Goal: Find specific page/section: Find specific page/section

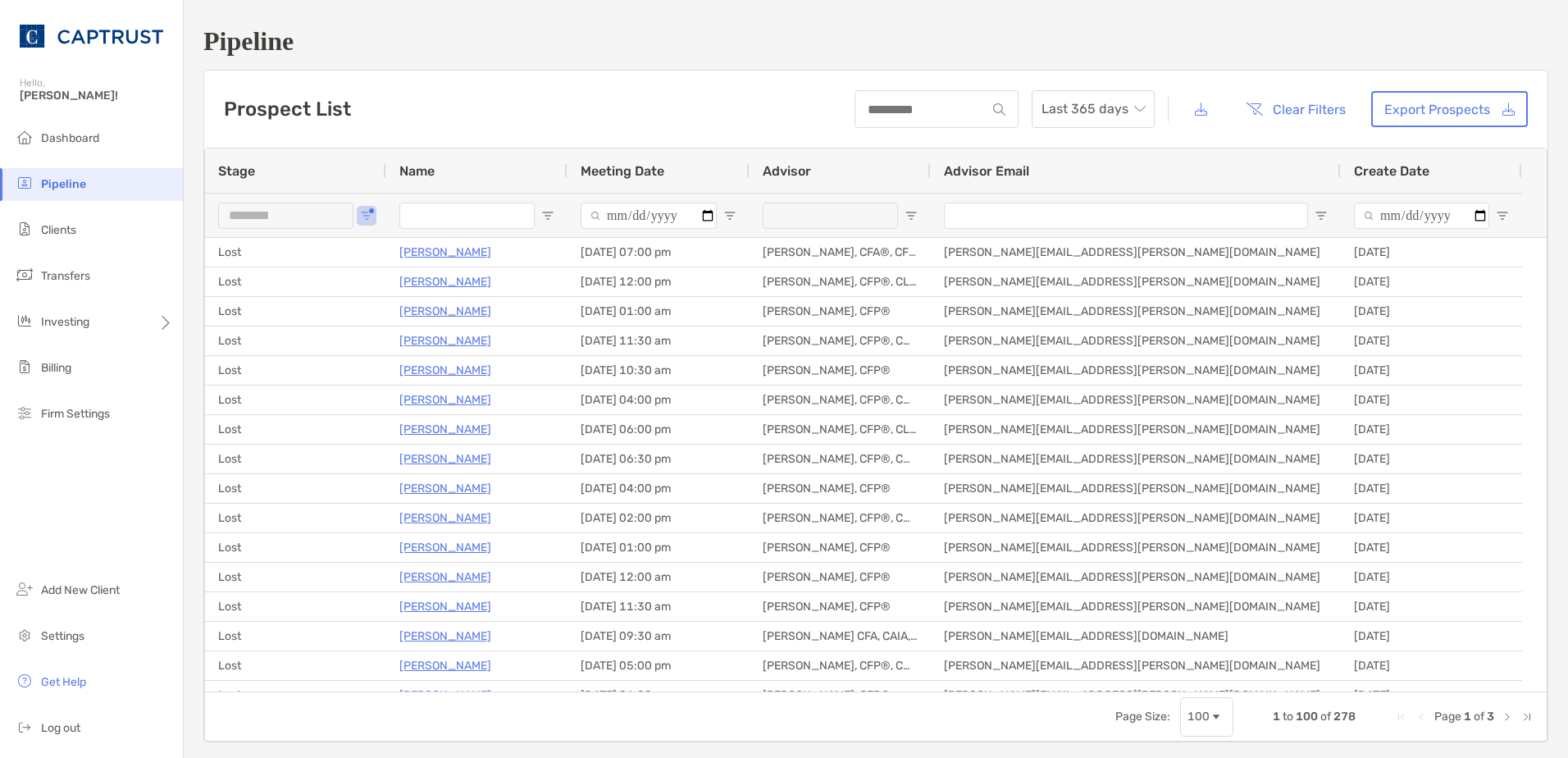
click at [376, 213] on div "********" at bounding box center [295, 215] width 181 height 44
click at [371, 213] on button "Open Filter Menu" at bounding box center [366, 216] width 13 height 13
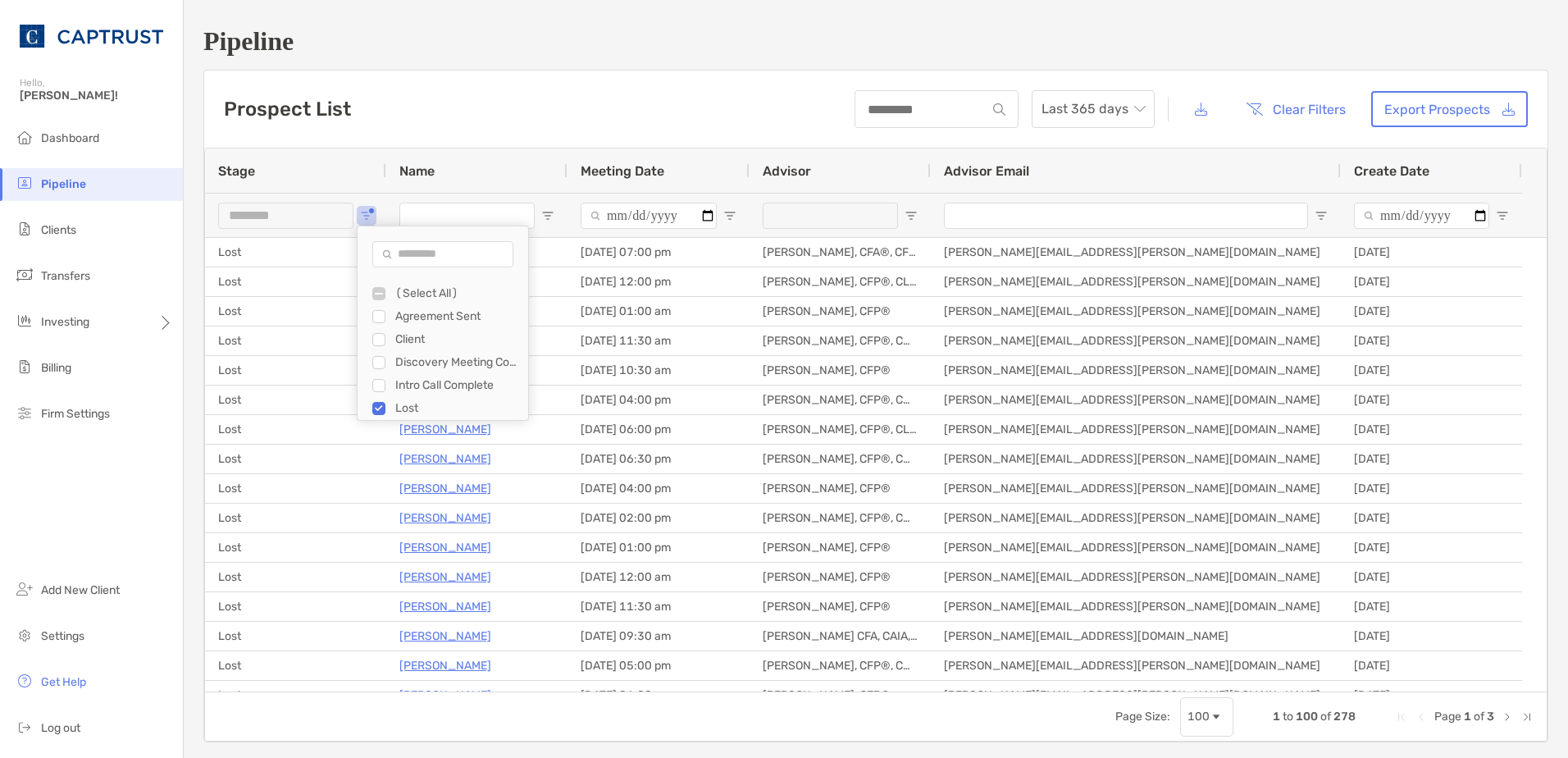
click at [391, 296] on div "(Select All)" at bounding box center [450, 293] width 156 height 23
type input "***"
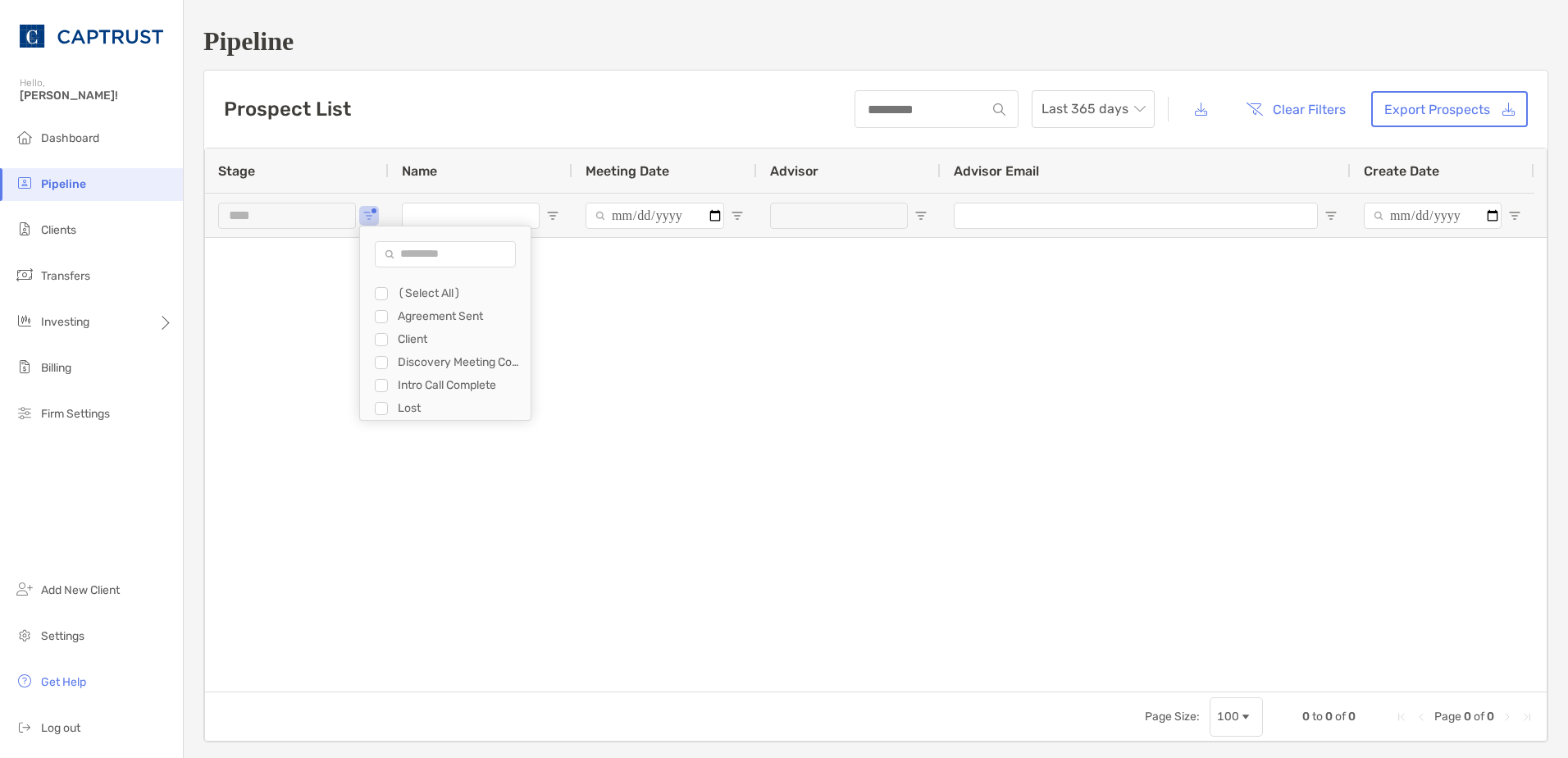
click at [1143, 219] on input "Advisor Email Filter Input" at bounding box center [1136, 215] width 364 height 26
click at [1261, 106] on button "Clear Filters" at bounding box center [1296, 109] width 125 height 36
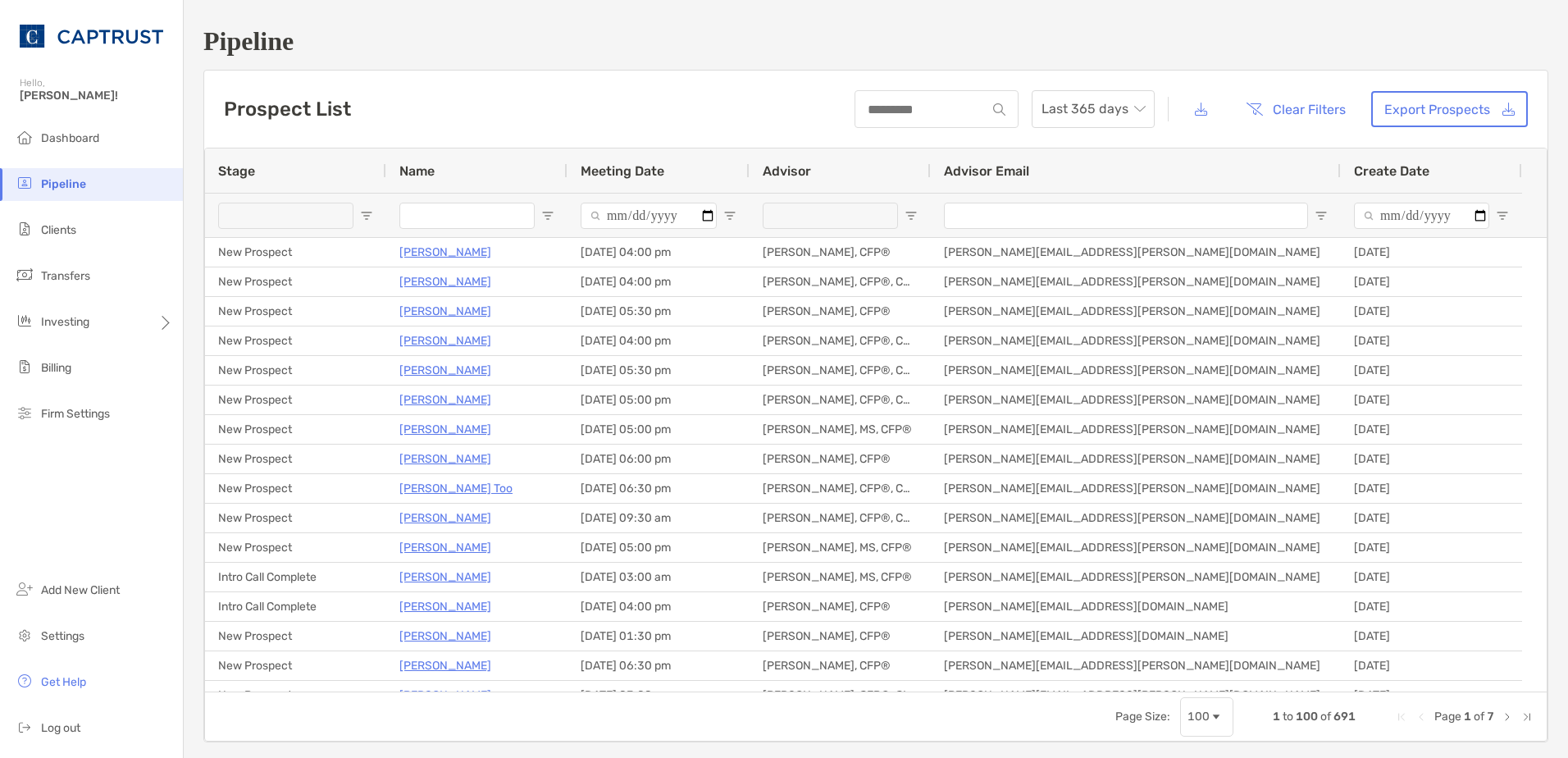
click at [313, 222] on div at bounding box center [286, 215] width 135 height 26
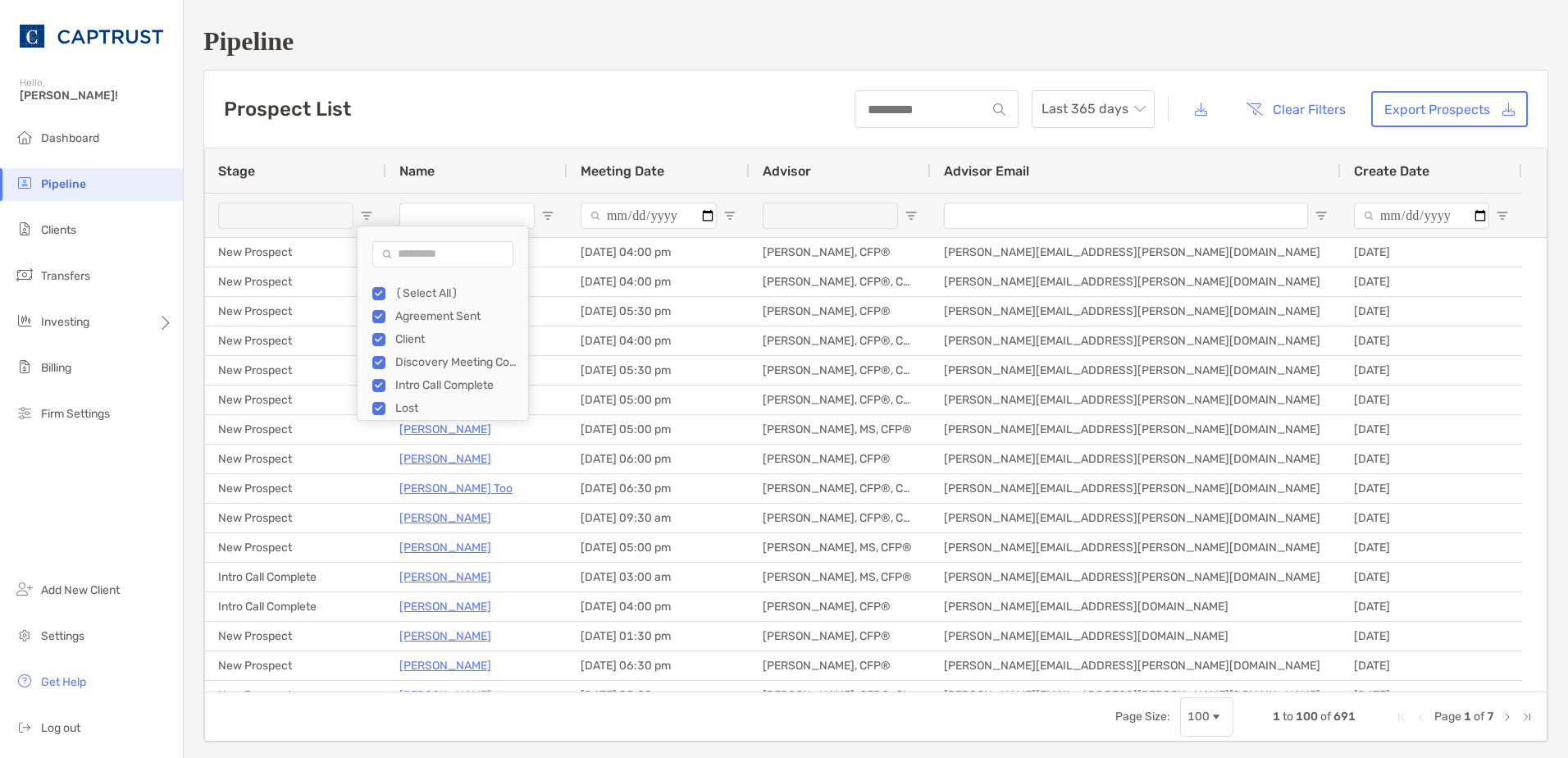
click at [387, 290] on div "(Select All)" at bounding box center [450, 293] width 156 height 23
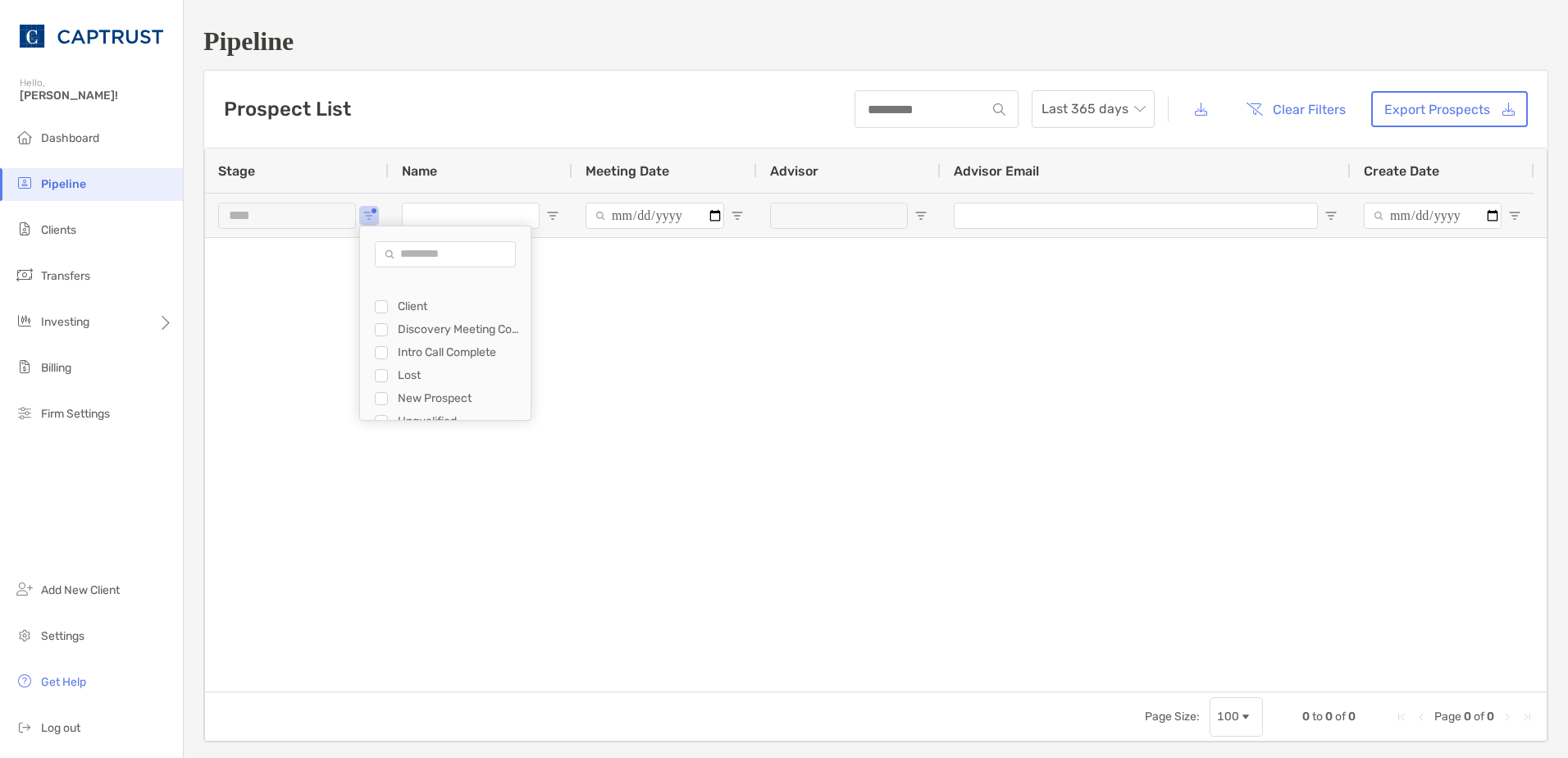
scroll to position [46, 0]
click at [422, 357] on div "Lost" at bounding box center [460, 362] width 123 height 14
type input "********"
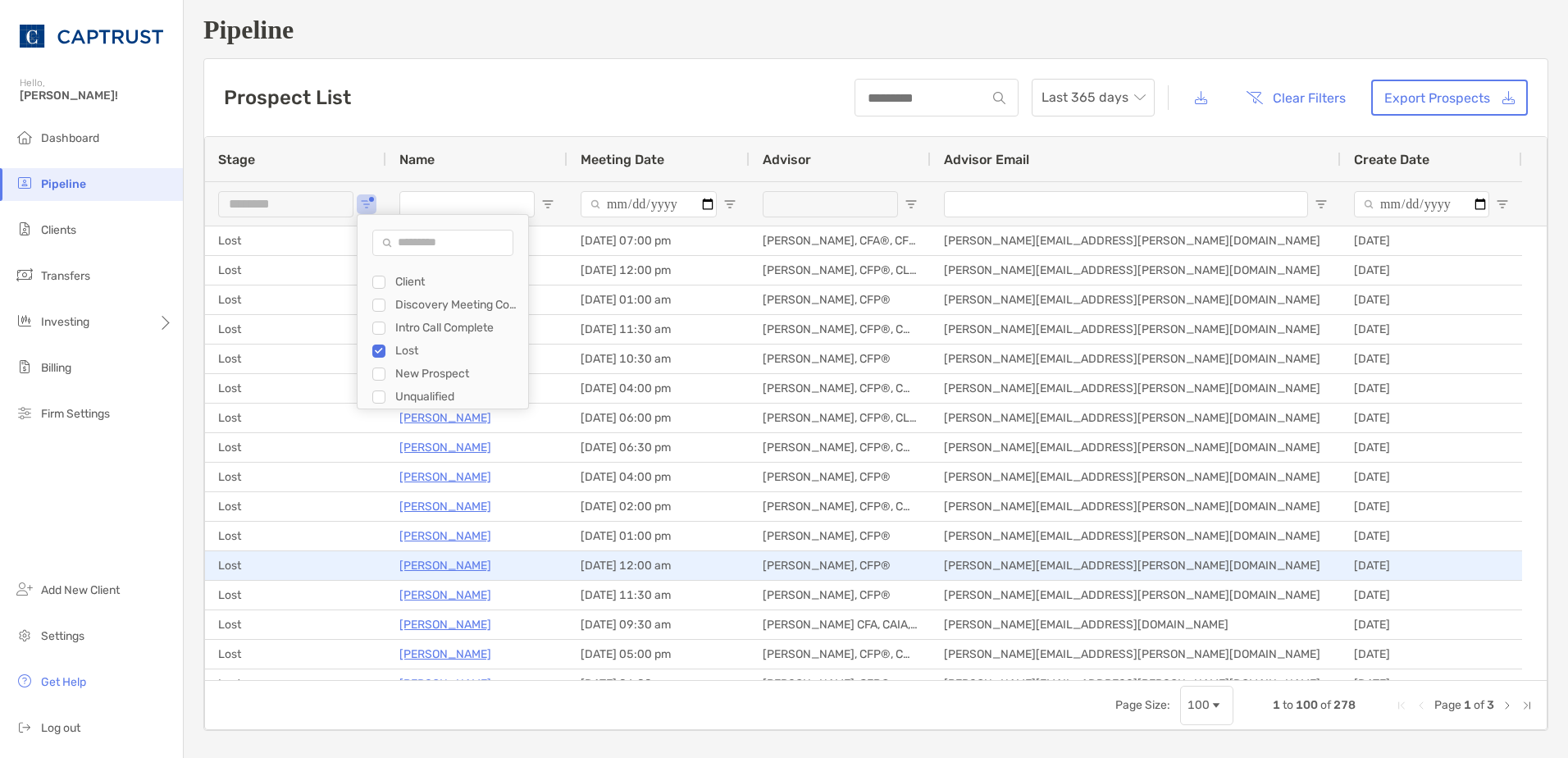
scroll to position [0, 0]
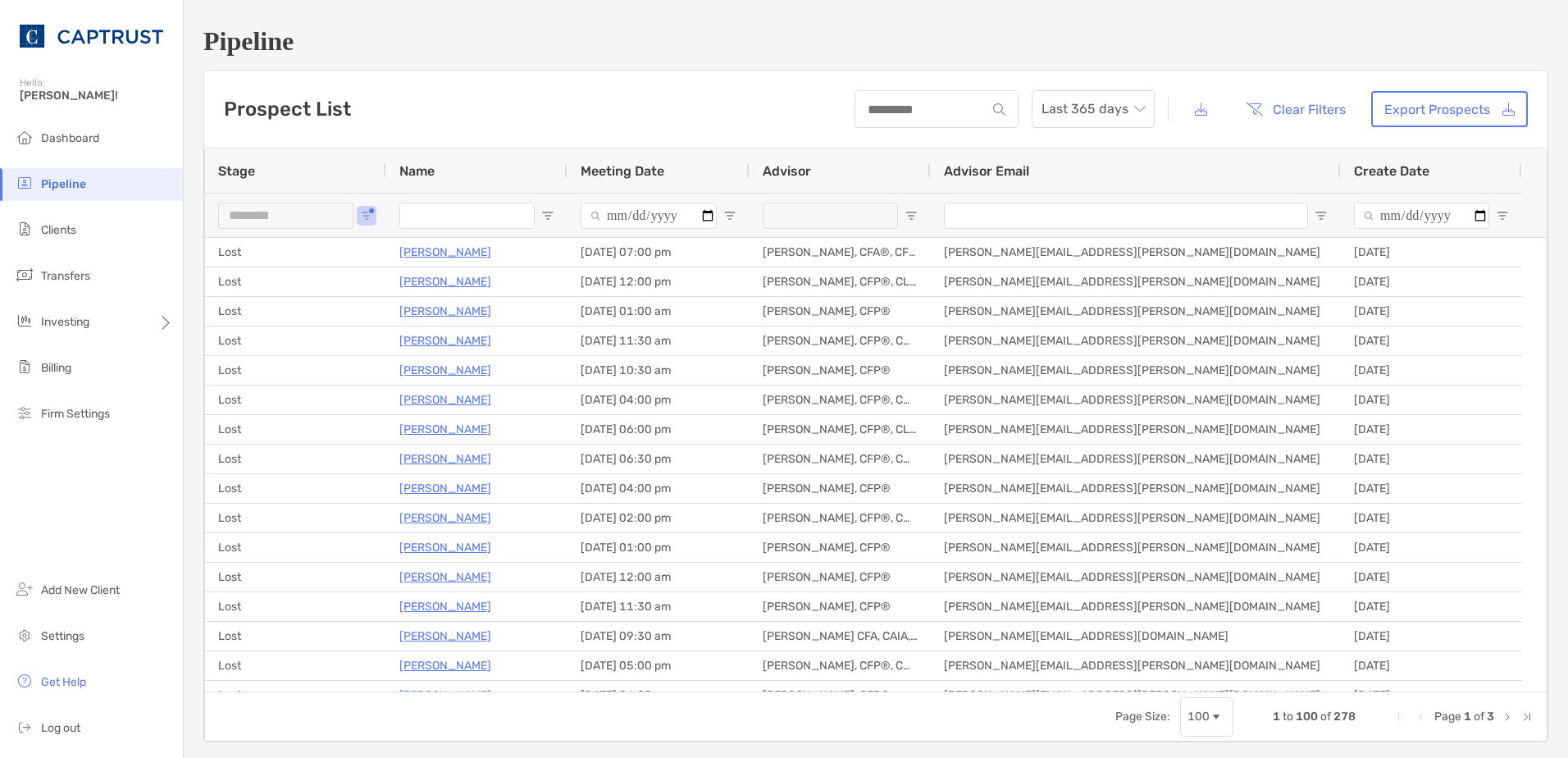
drag, startPoint x: 337, startPoint y: 163, endPoint x: 334, endPoint y: 180, distance: 17.3
click at [335, 163] on div "Stage" at bounding box center [295, 170] width 155 height 44
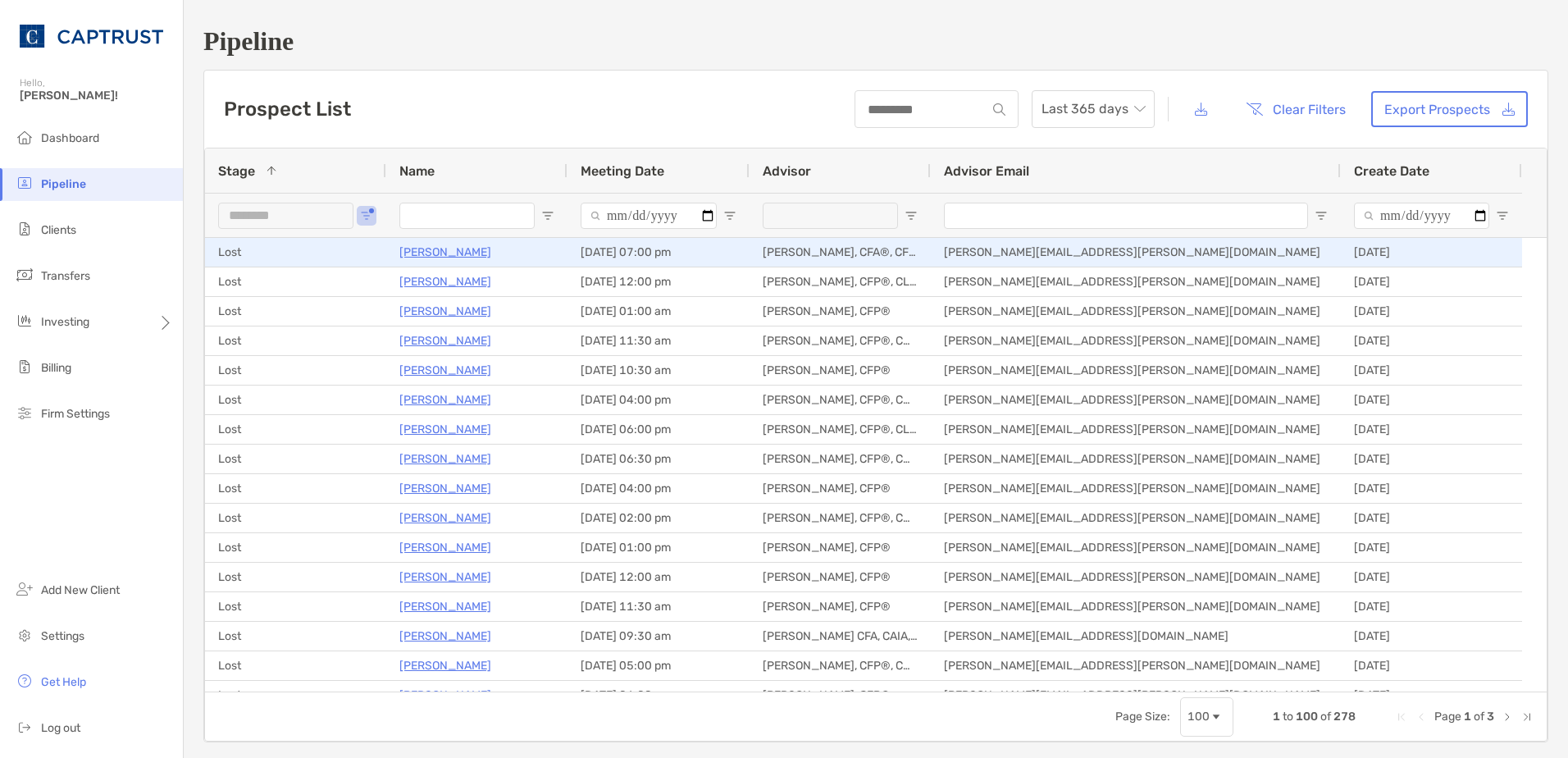
click at [423, 251] on p "[PERSON_NAME]" at bounding box center [445, 252] width 92 height 21
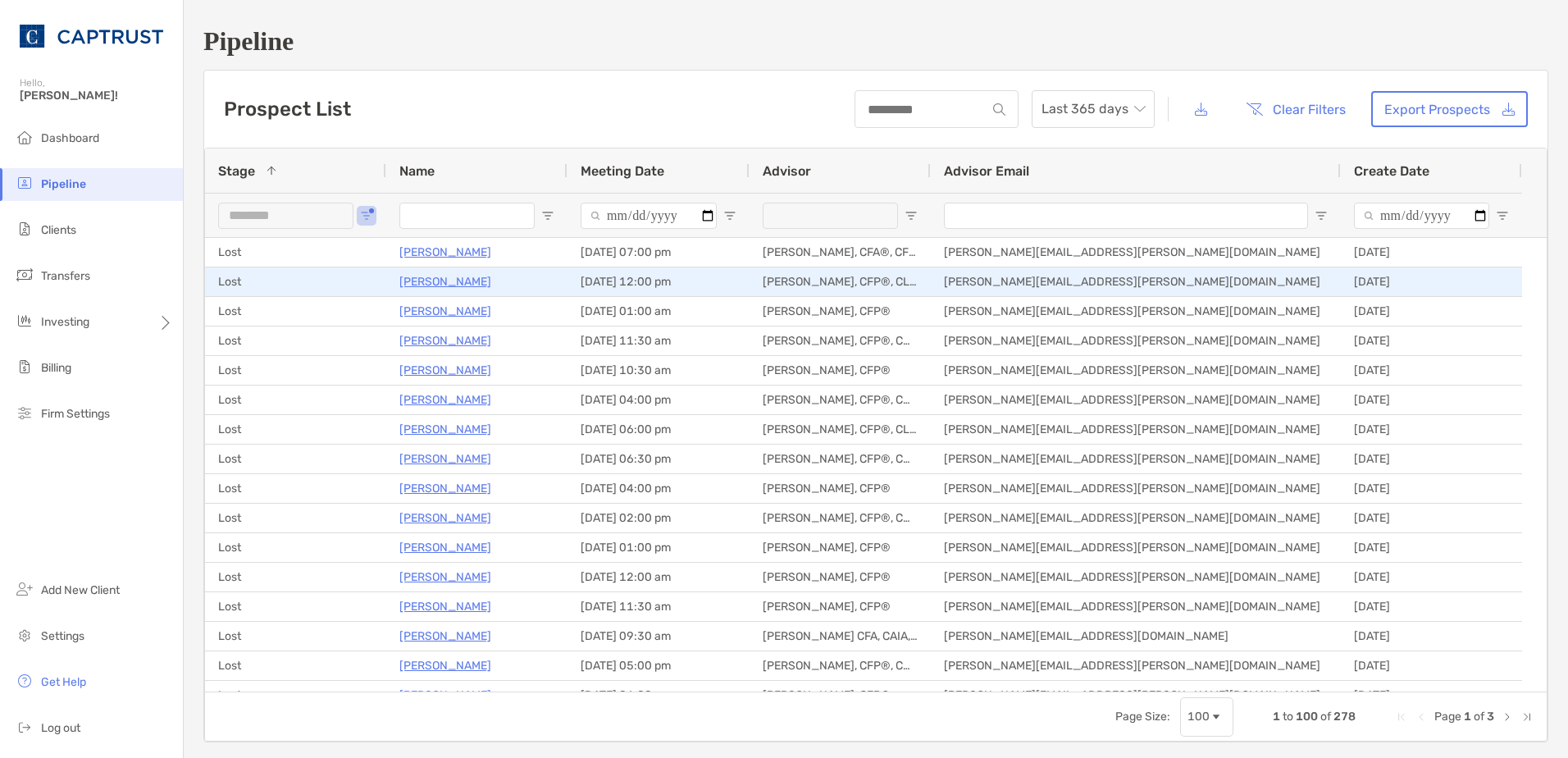
click at [454, 279] on p "Mike Milligan" at bounding box center [445, 281] width 92 height 21
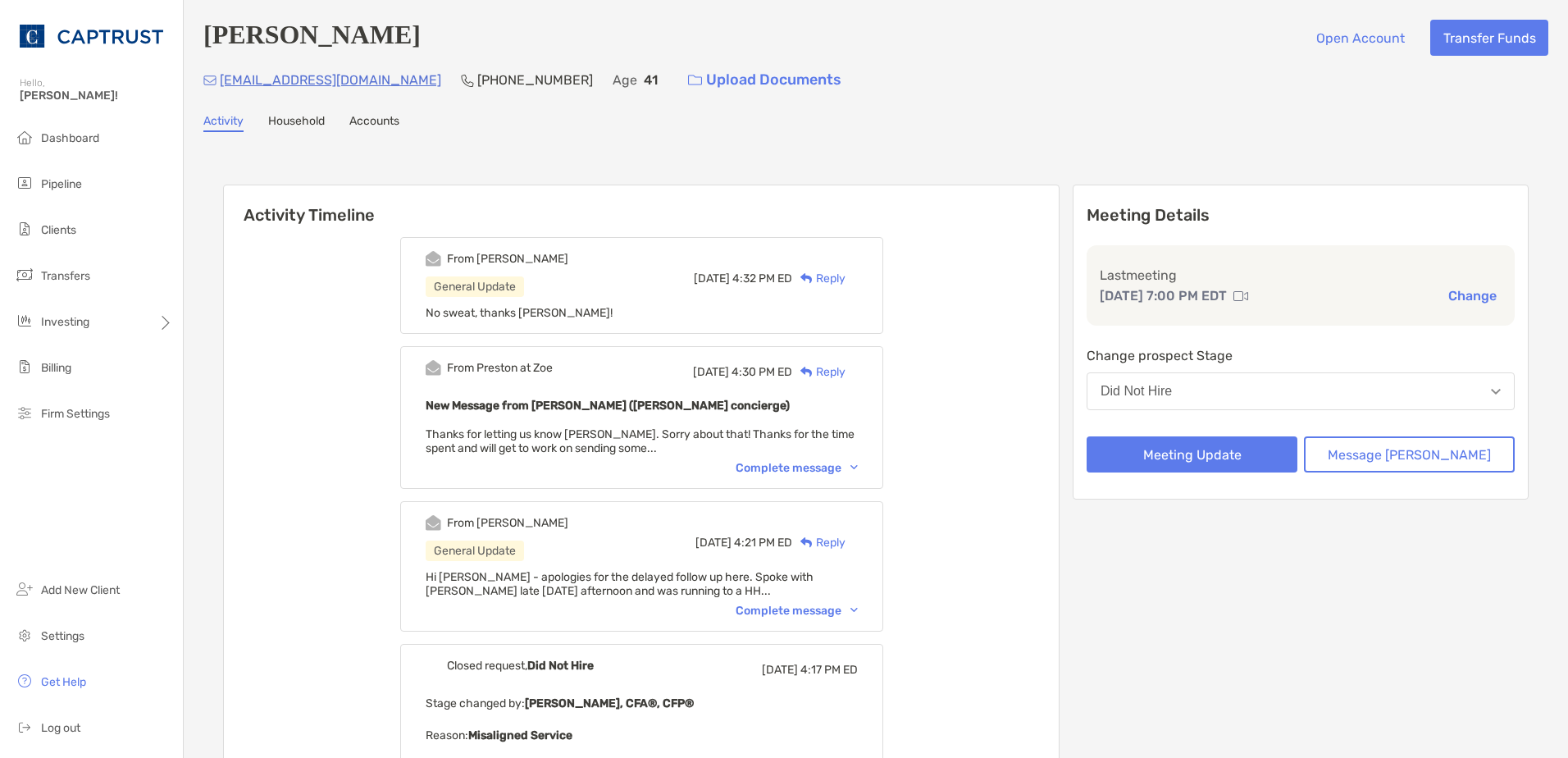
click at [815, 465] on div "Complete message" at bounding box center [796, 467] width 122 height 14
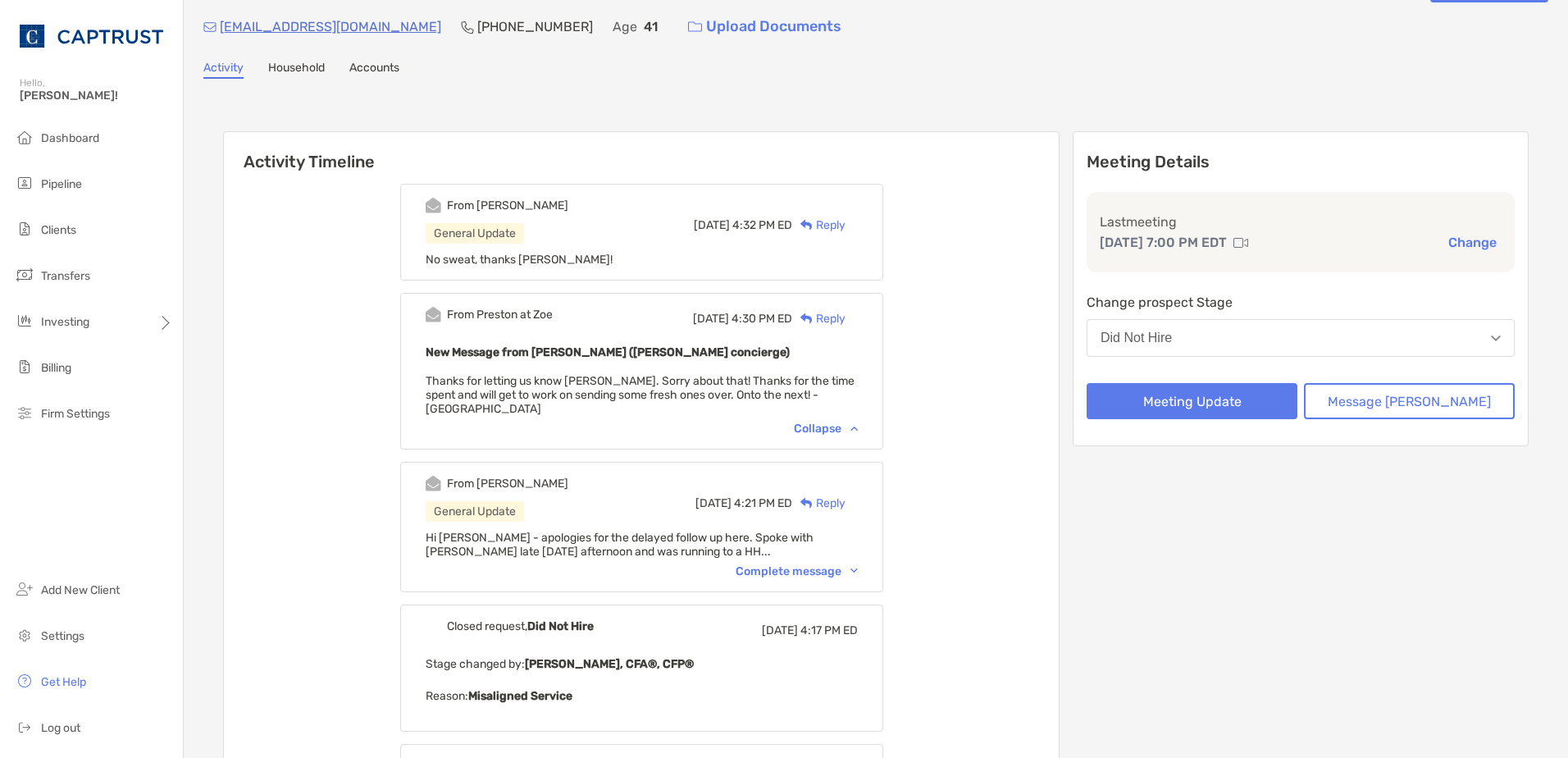
scroll to position [82, 0]
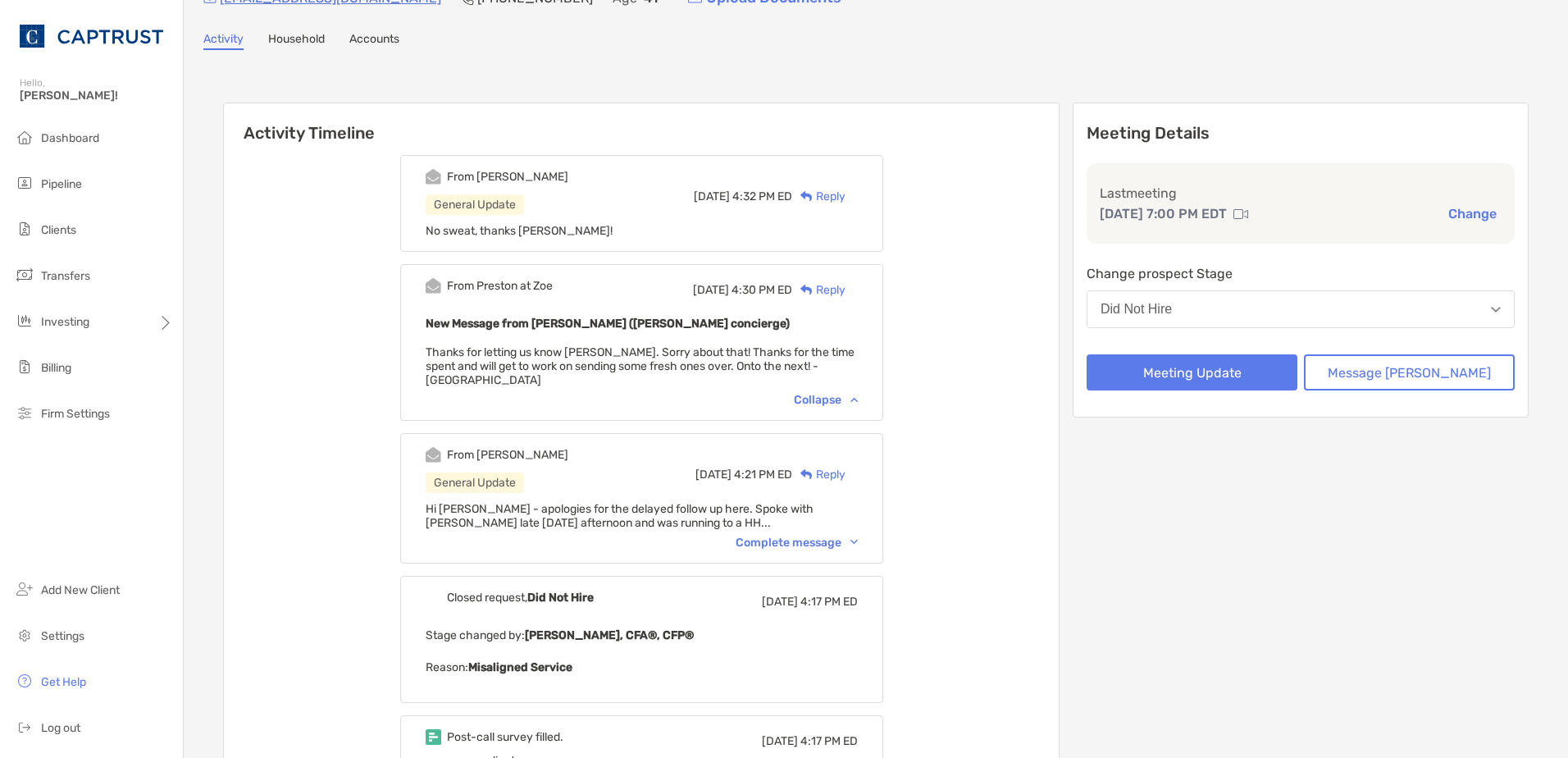
click at [831, 536] on div "Complete message" at bounding box center [796, 542] width 122 height 14
